Goal: Information Seeking & Learning: Learn about a topic

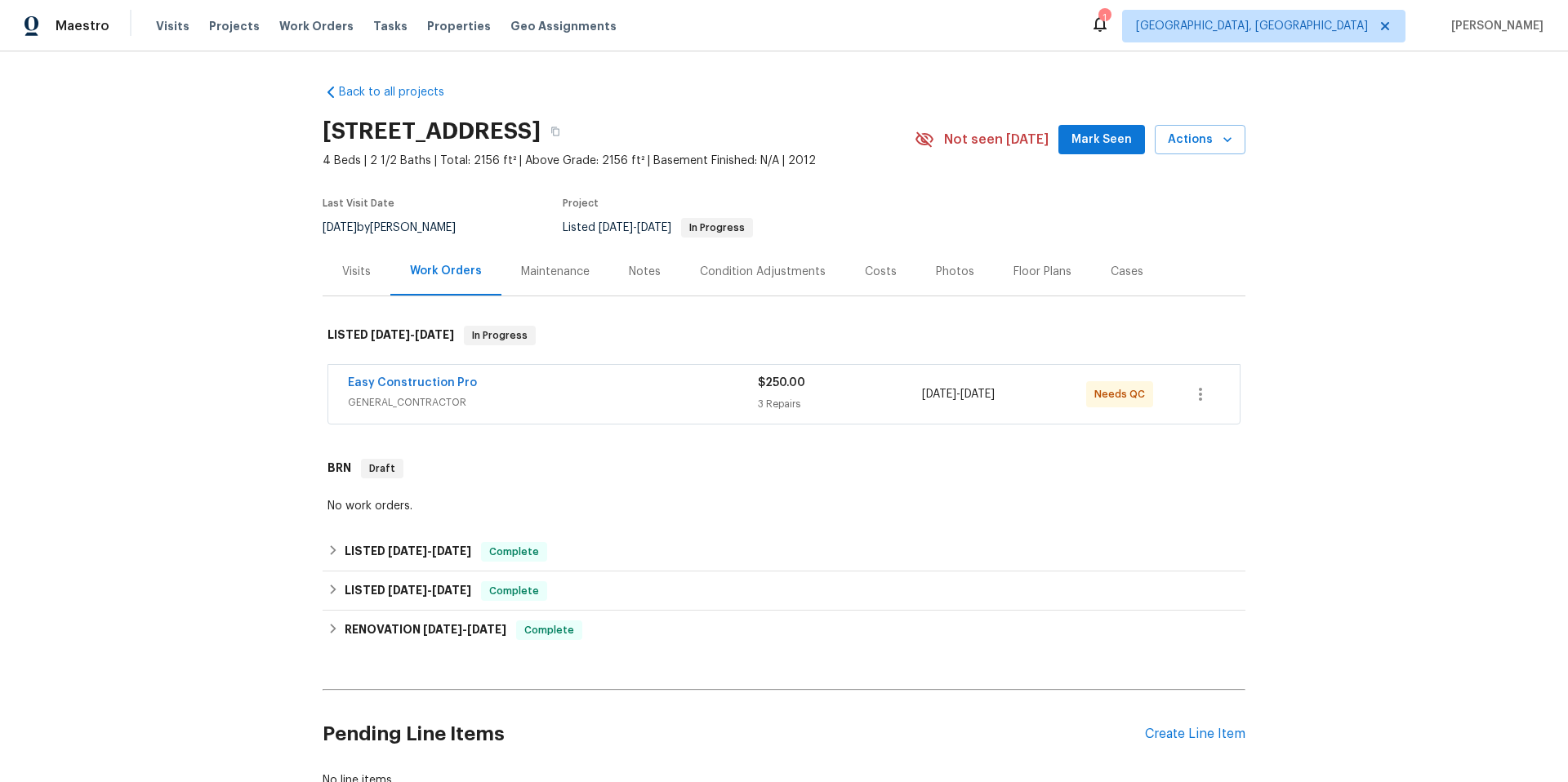
click at [579, 391] on div "Easy Construction Pro" at bounding box center [552, 384] width 410 height 20
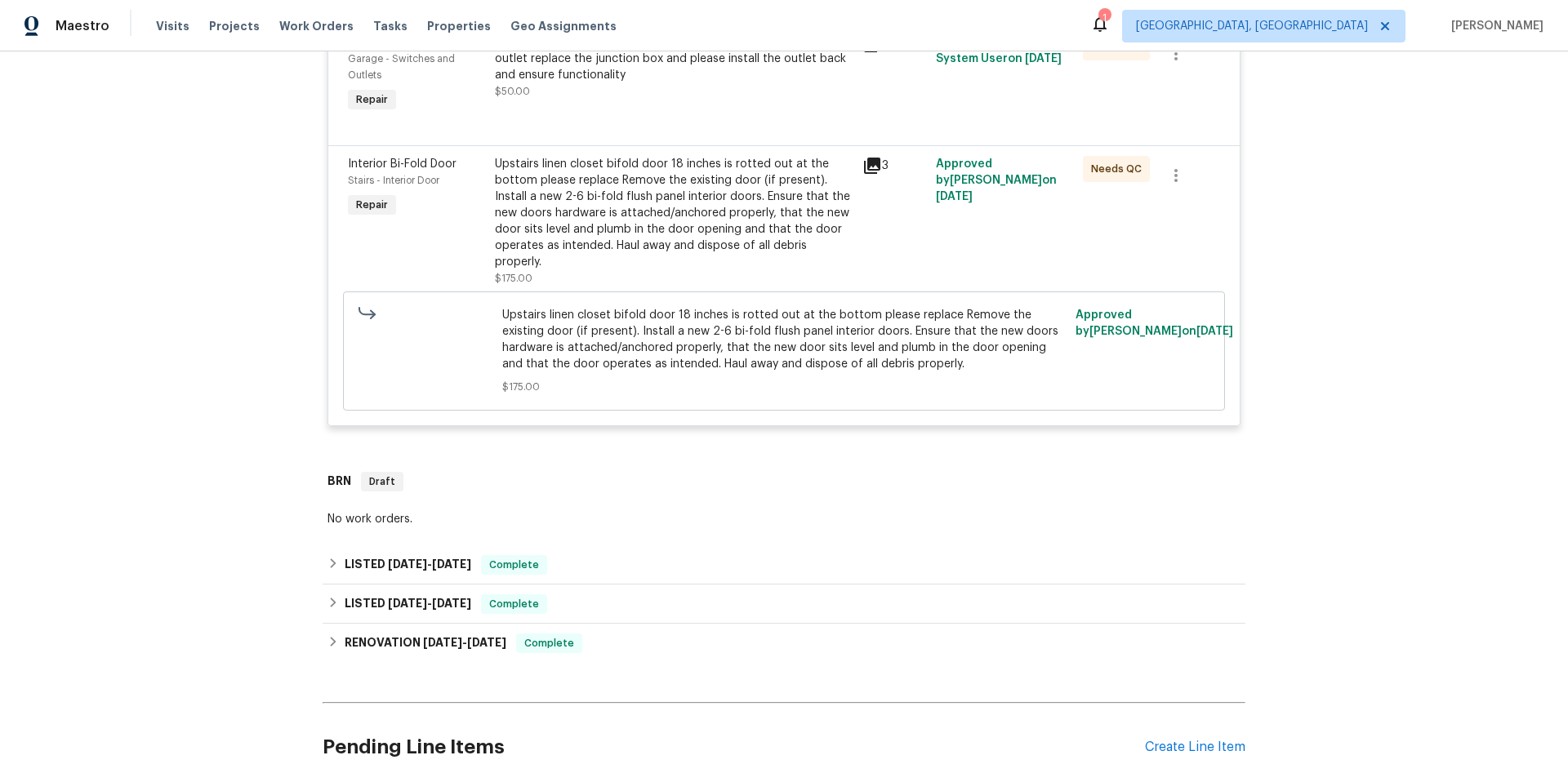
scroll to position [550, 0]
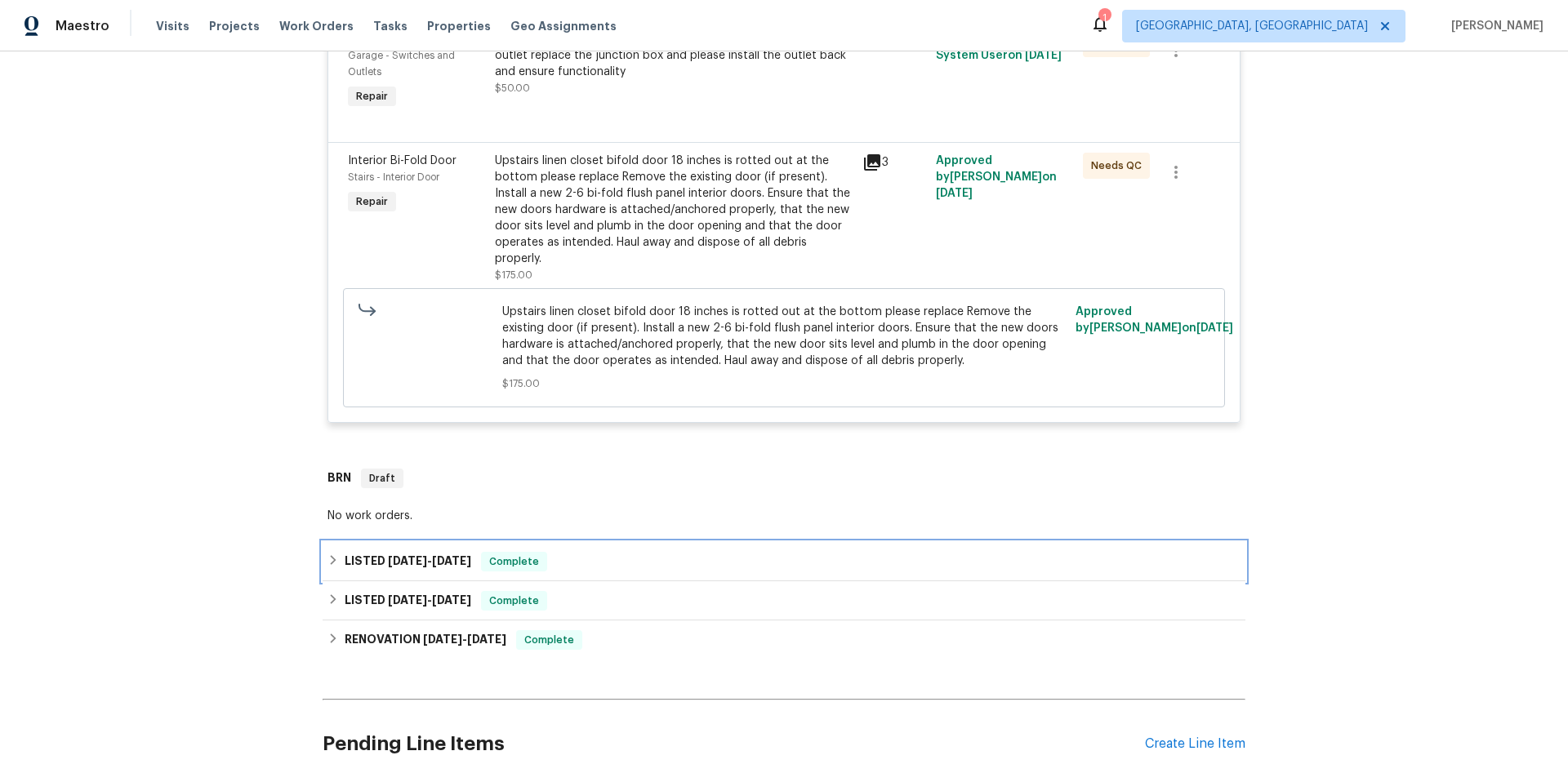
click at [607, 552] on div "LISTED [DATE] - [DATE] Complete" at bounding box center [783, 562] width 913 height 20
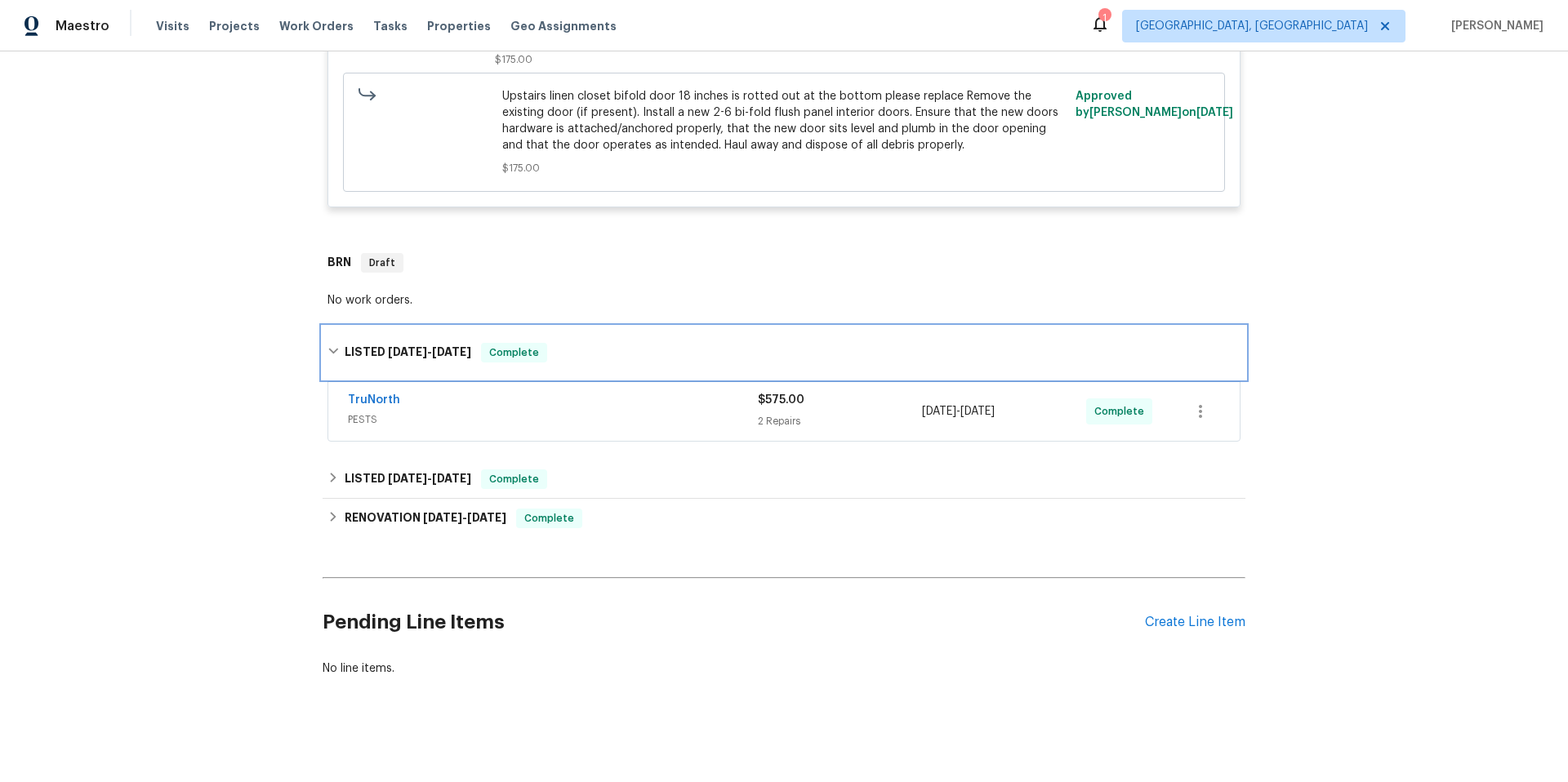
scroll to position [767, 0]
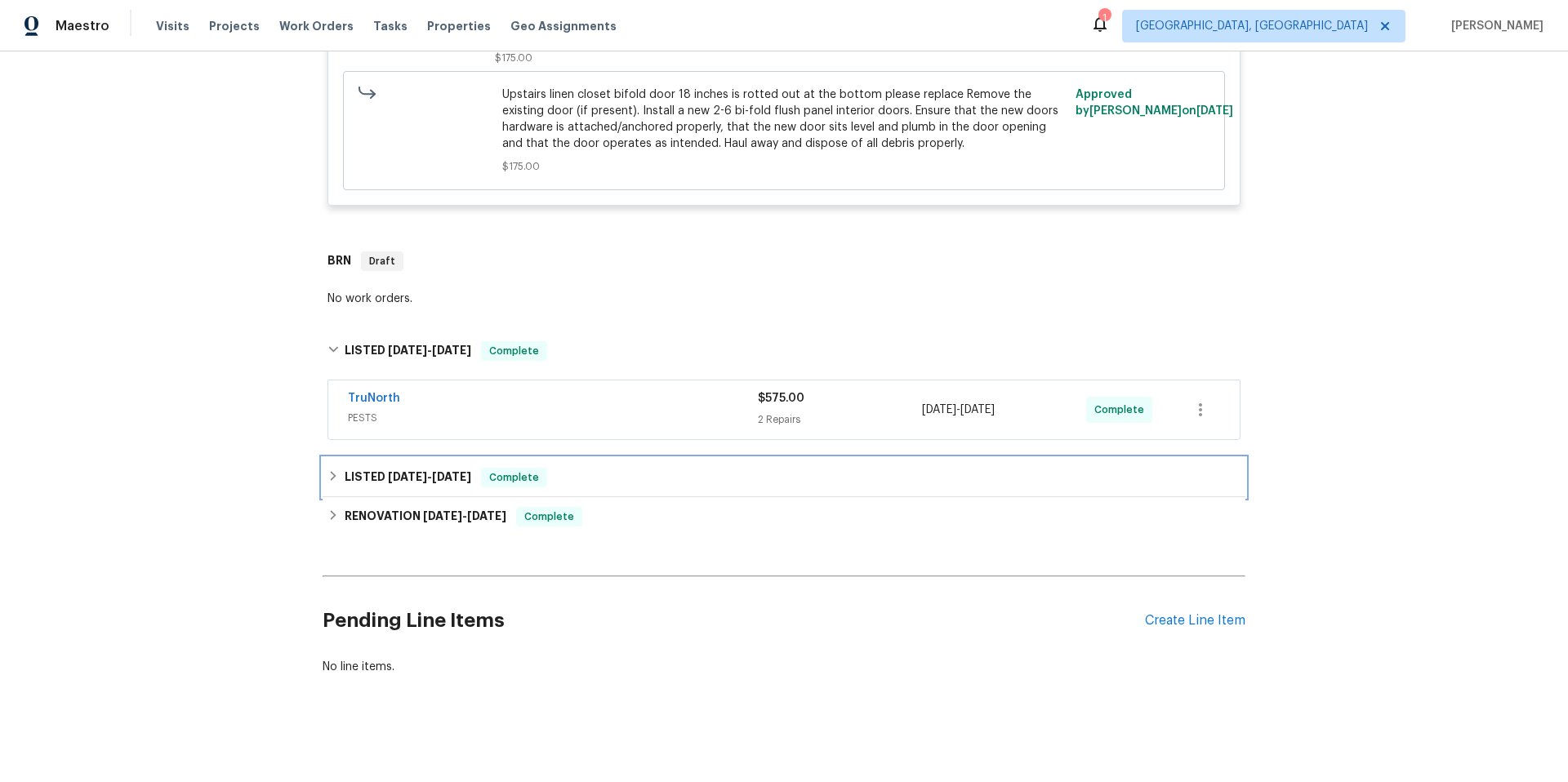
click at [659, 468] on div "LISTED [DATE] - [DATE] Complete" at bounding box center [783, 477] width 913 height 20
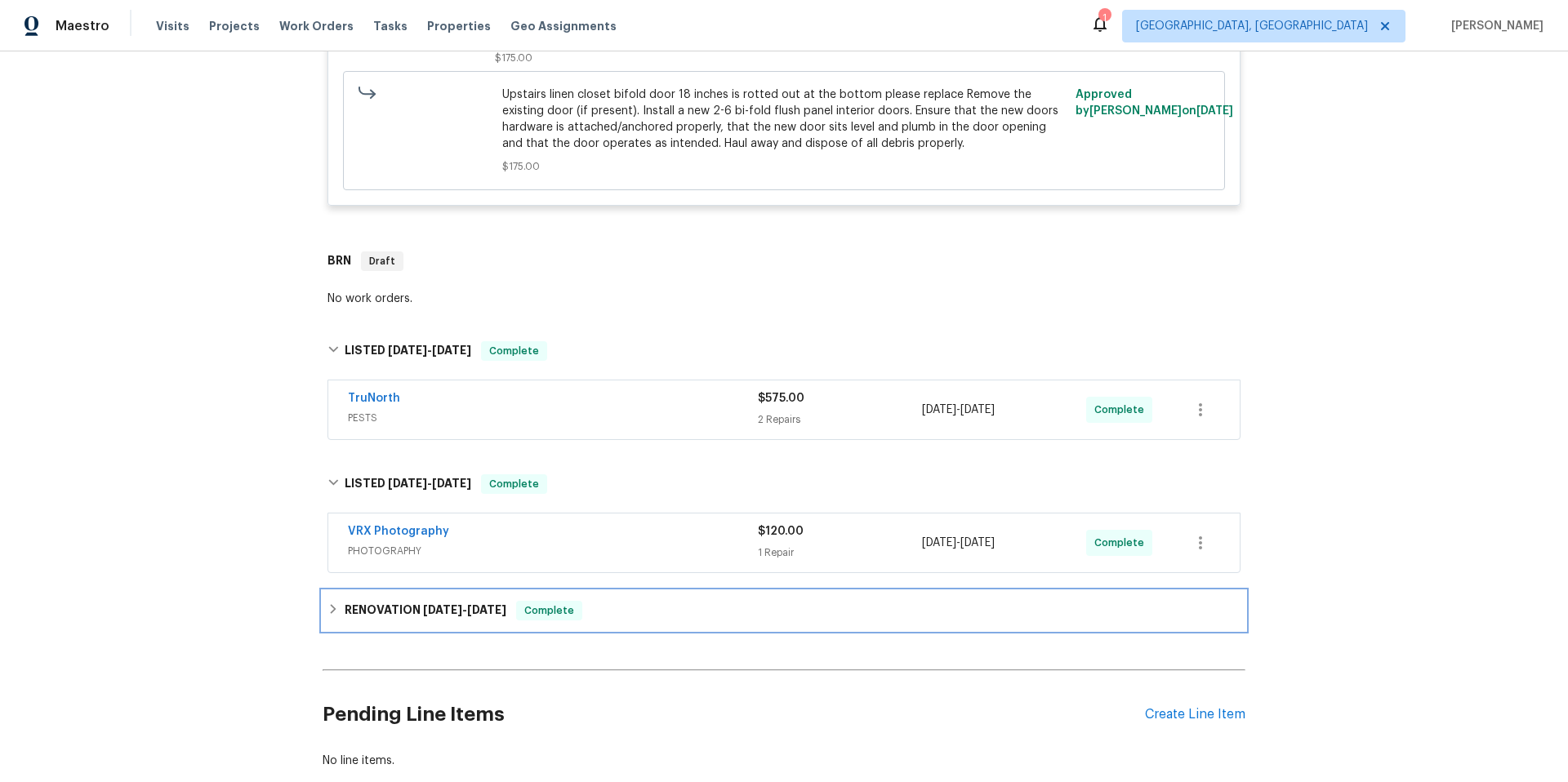
click at [666, 601] on div "RENOVATION [DATE] - [DATE] Complete" at bounding box center [783, 610] width 913 height 20
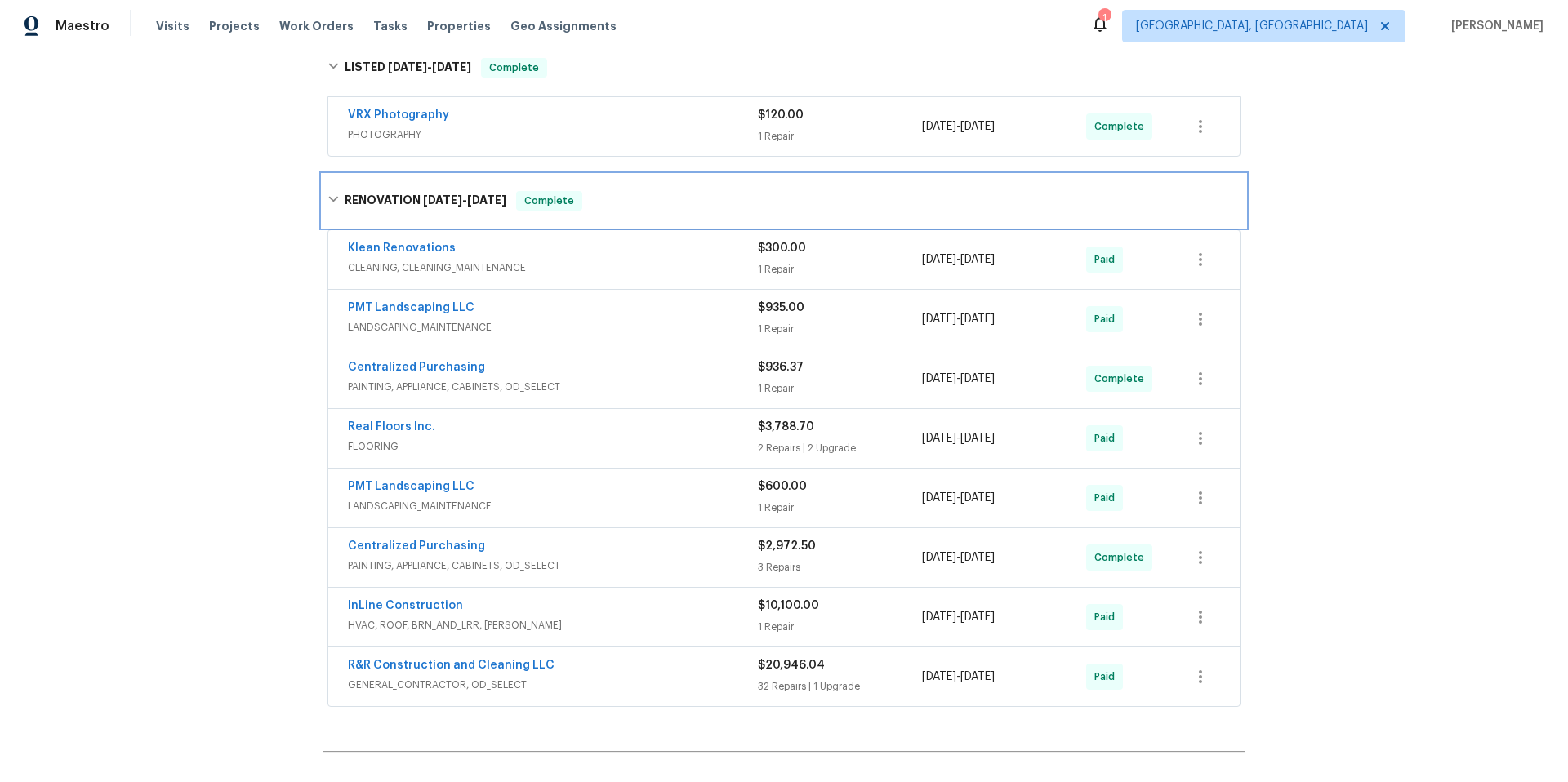
scroll to position [1187, 0]
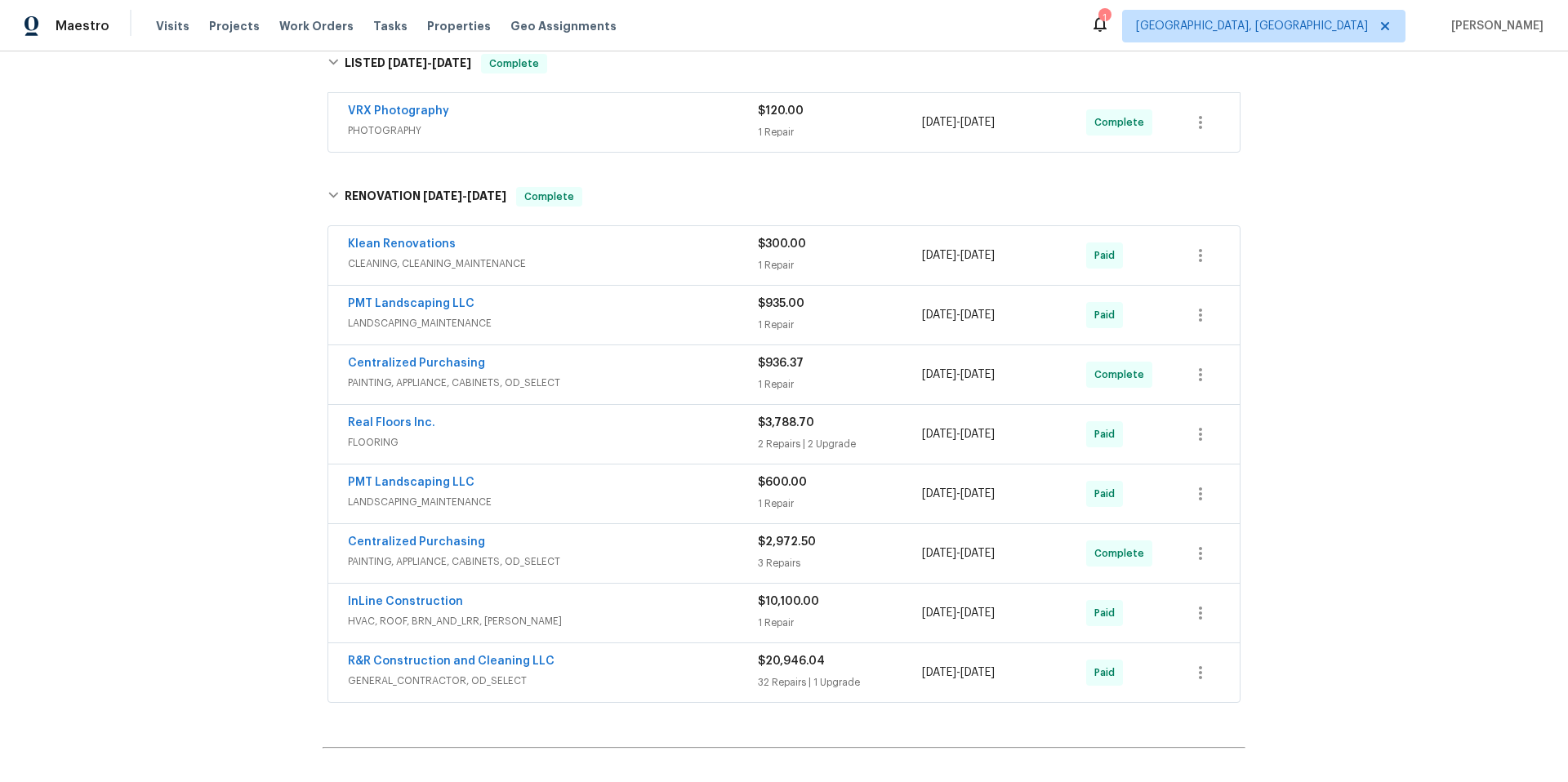
click at [655, 653] on div "R&R Construction and Cleaning LLC" at bounding box center [552, 662] width 410 height 20
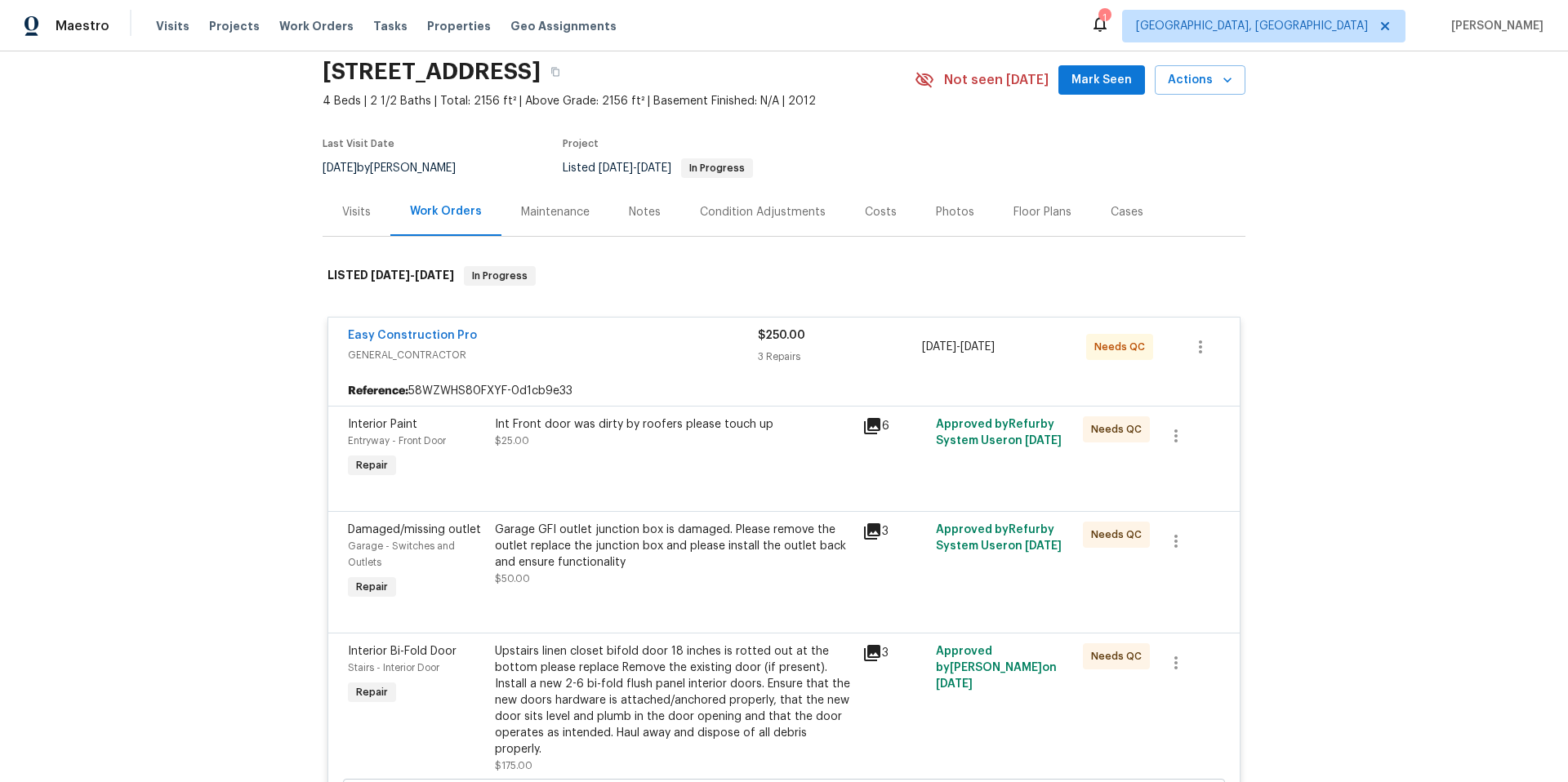
scroll to position [0, 0]
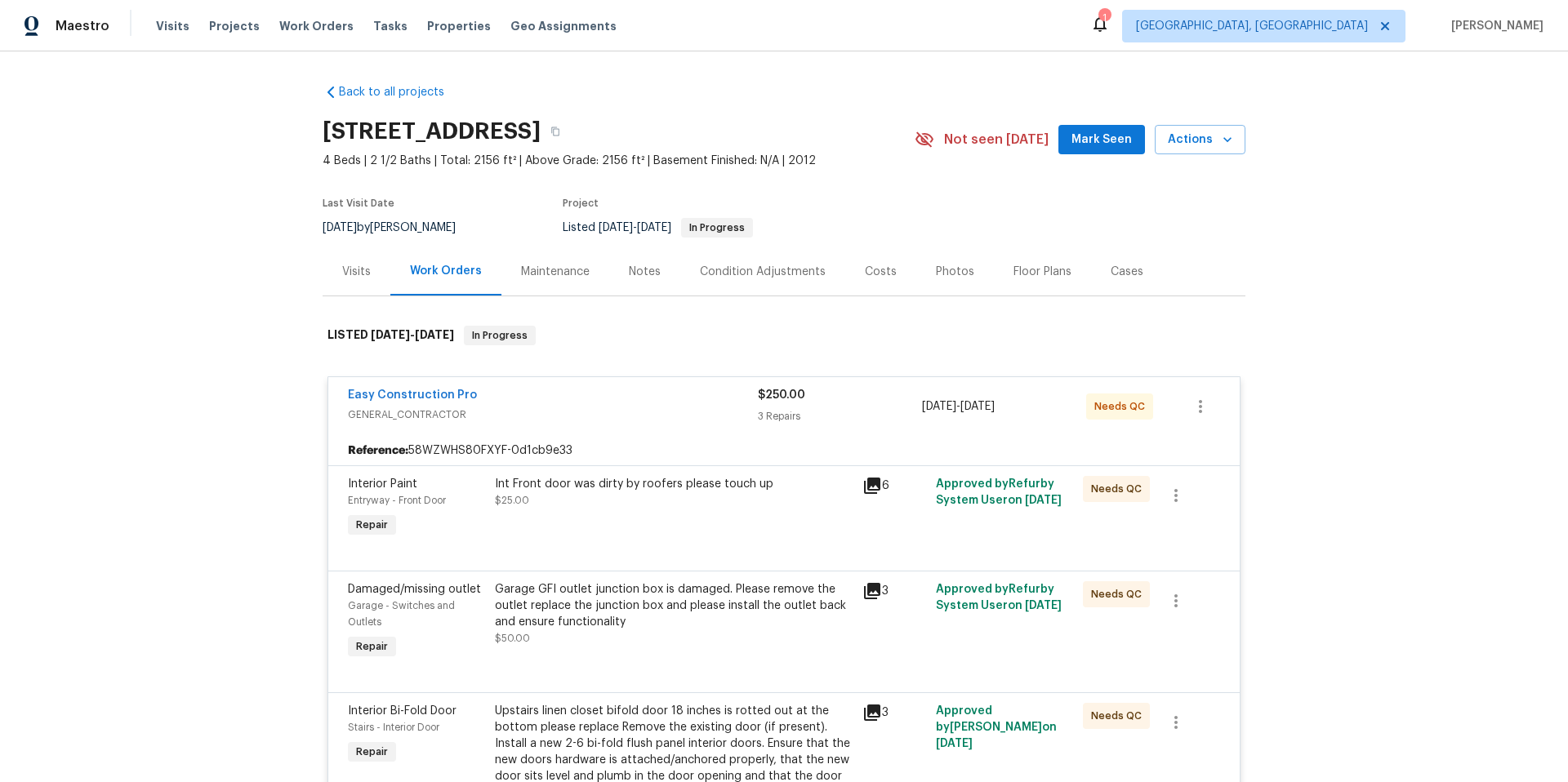
click at [945, 275] on div "Photos" at bounding box center [954, 271] width 38 height 16
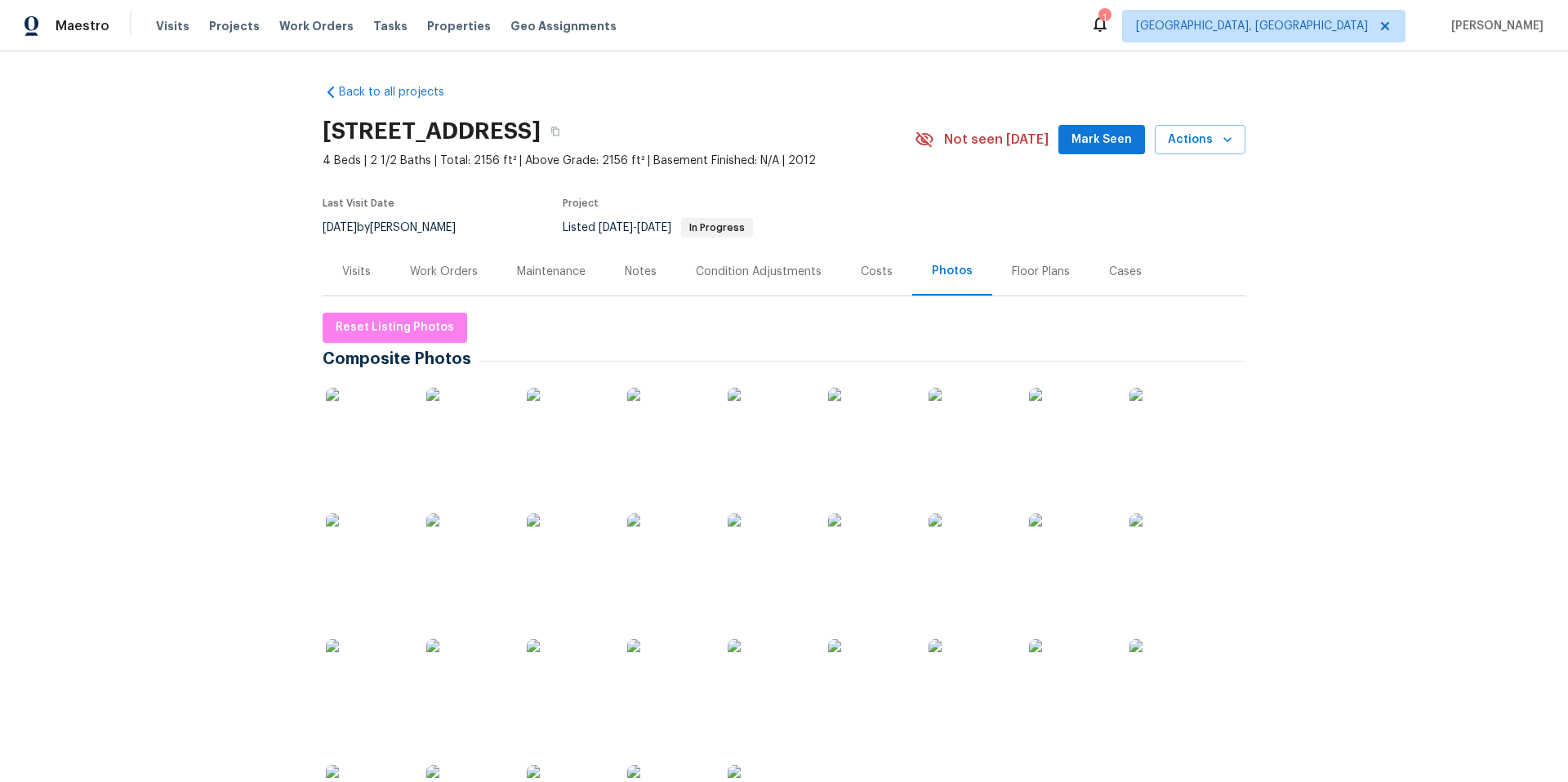
click at [1012, 270] on div "Floor Plans" at bounding box center [1041, 271] width 58 height 16
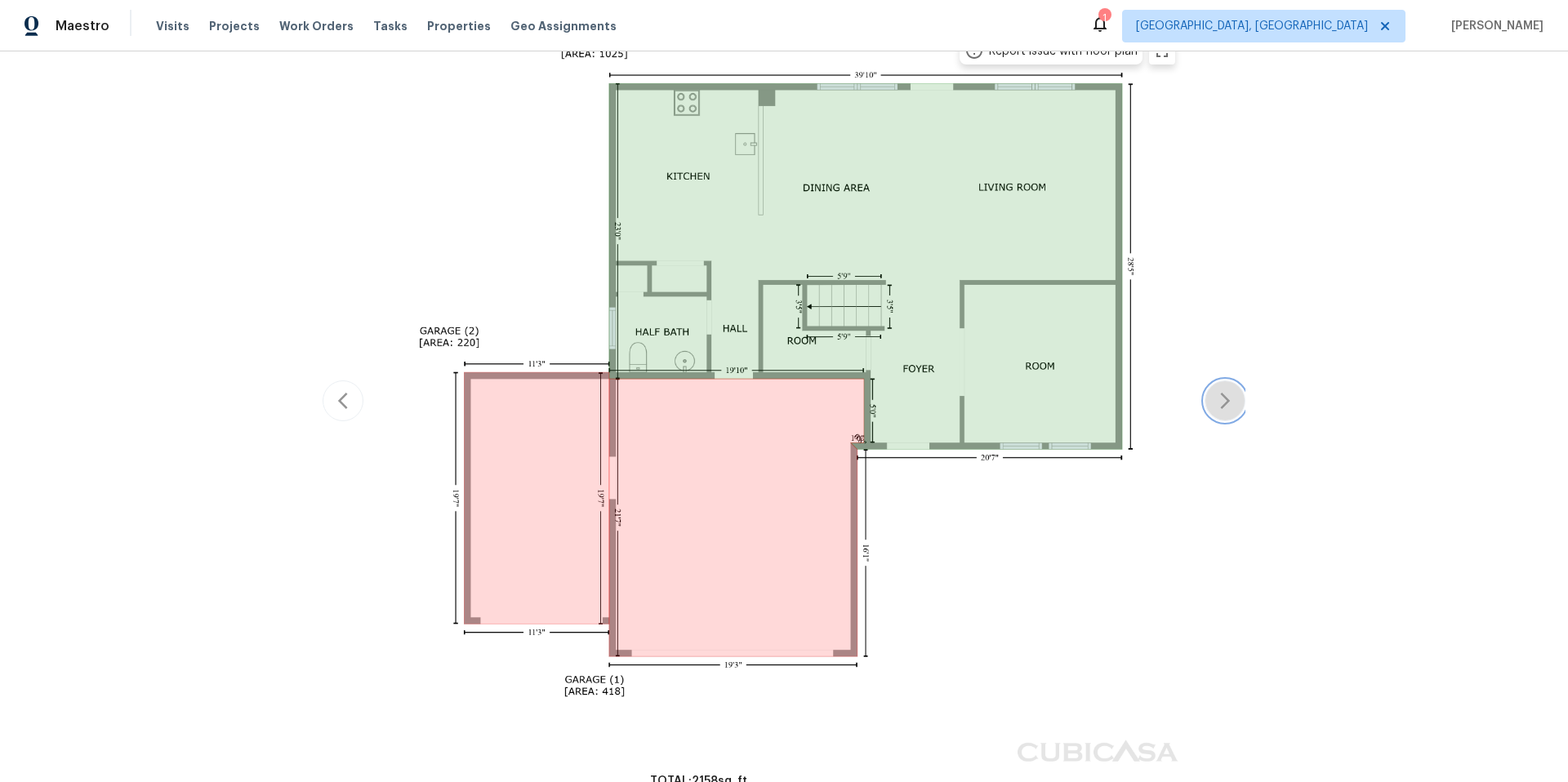
click at [1216, 402] on icon "button" at bounding box center [1224, 401] width 20 height 20
